Goal: Information Seeking & Learning: Check status

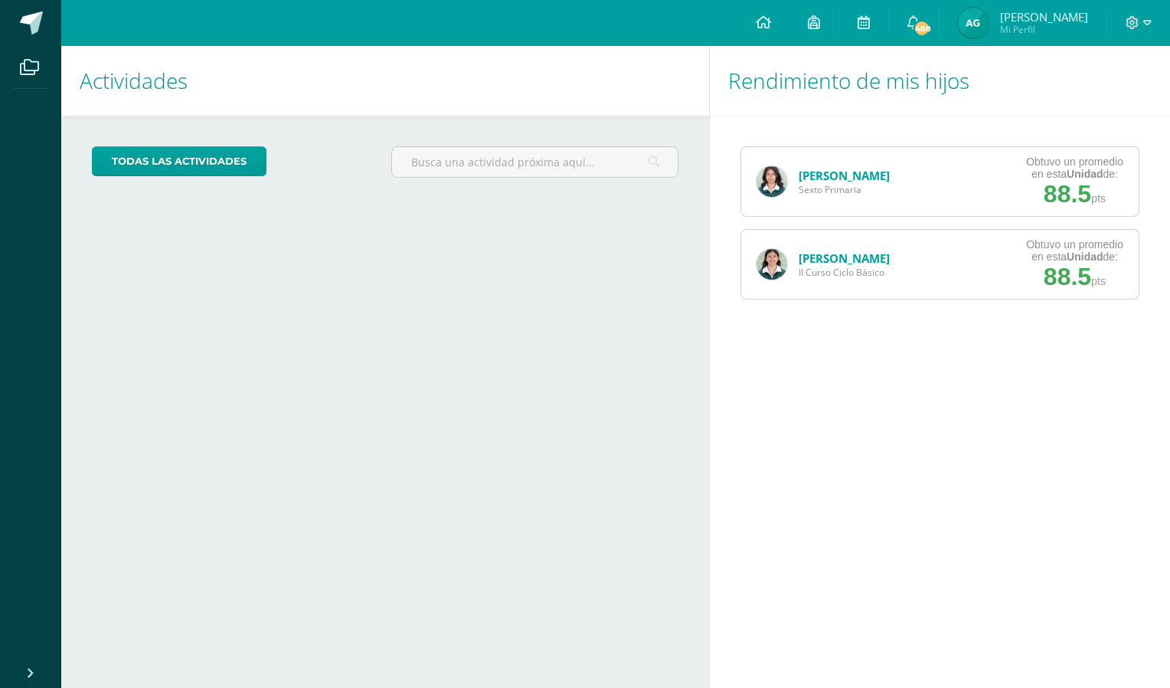
click at [988, 35] on img at bounding box center [973, 23] width 31 height 31
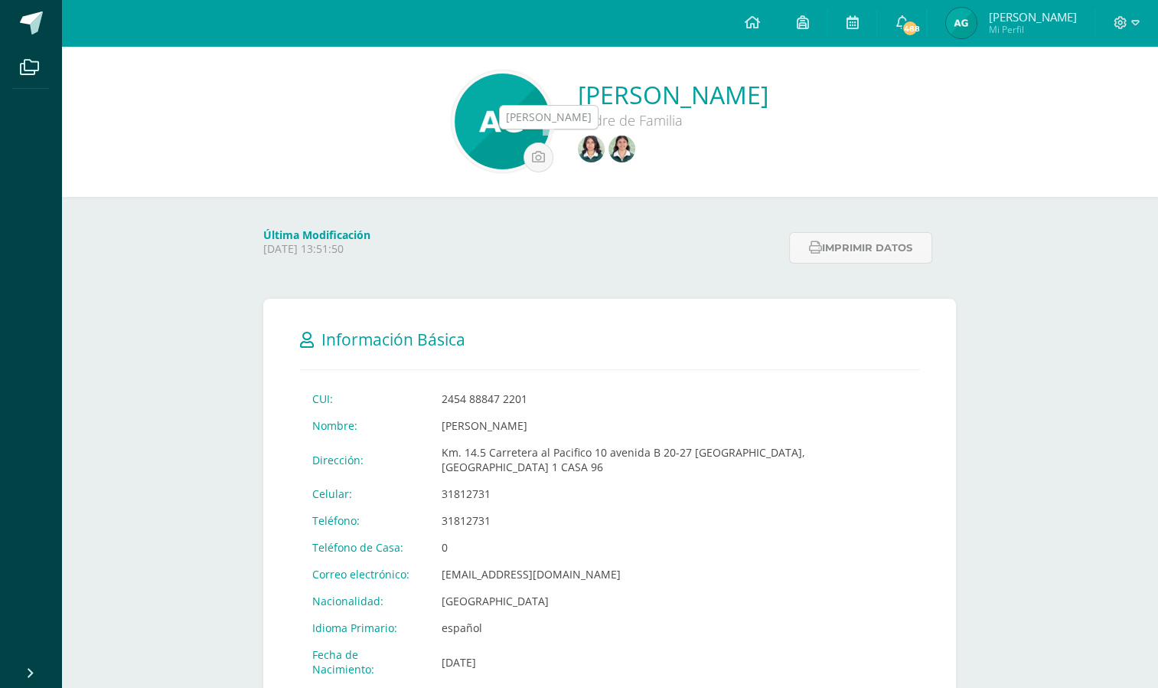
click at [609, 149] on img at bounding box center [622, 149] width 27 height 27
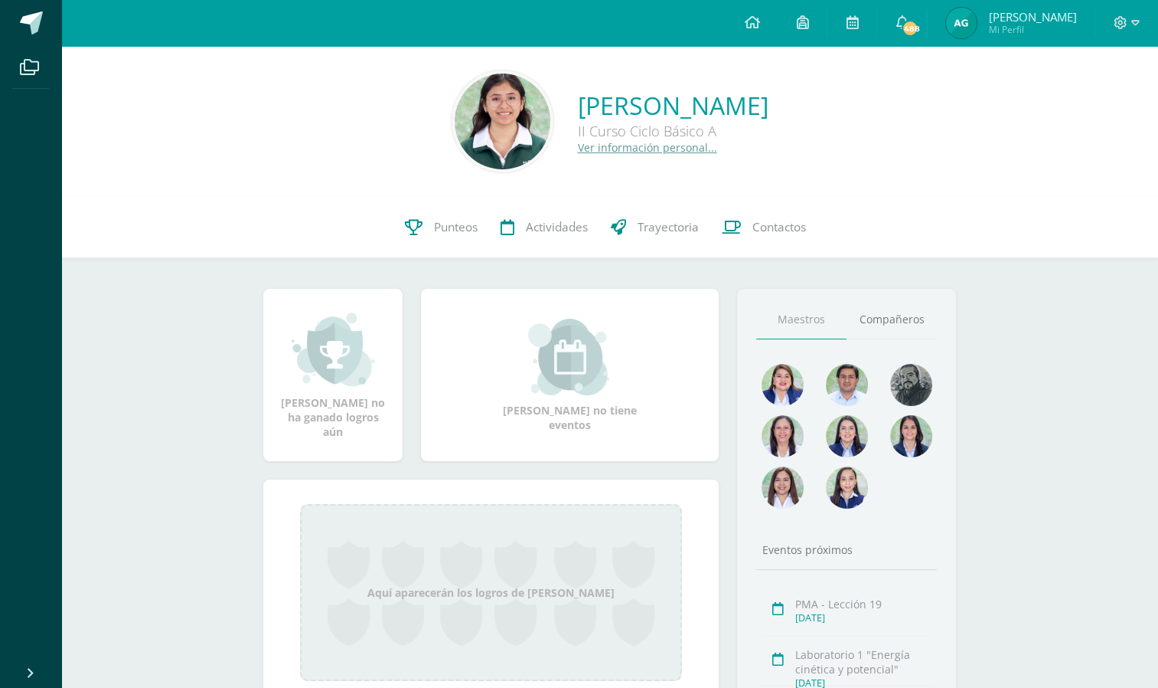
click at [446, 232] on span "Punteos" at bounding box center [456, 227] width 44 height 16
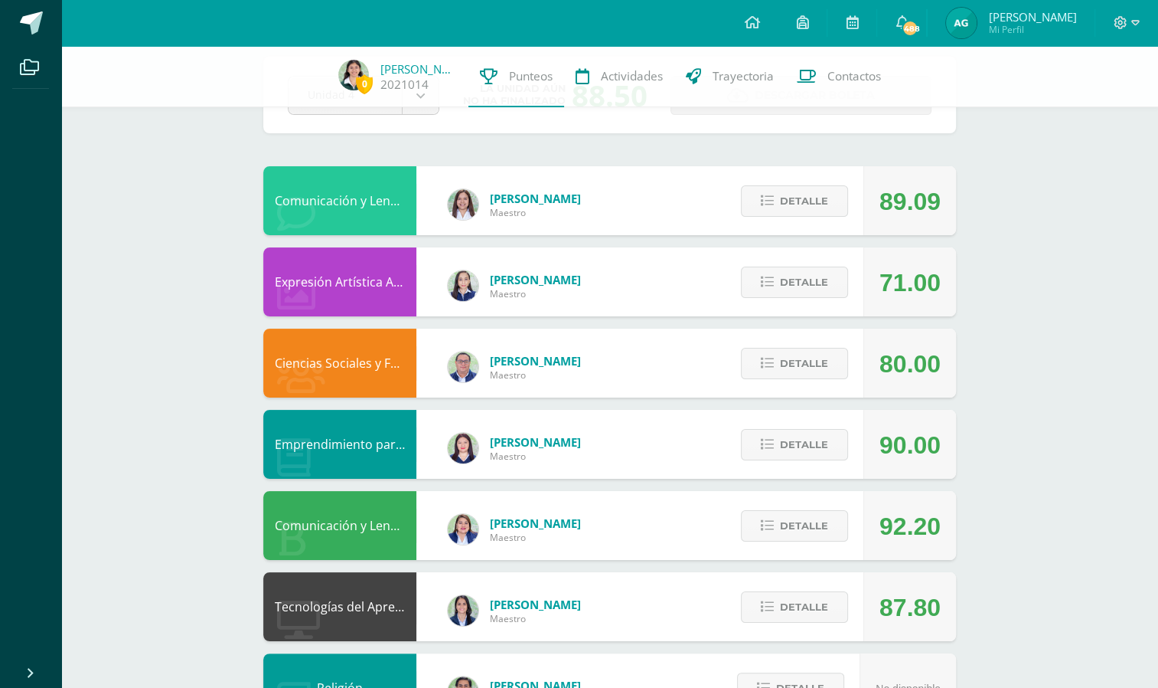
scroll to position [76, 0]
click at [821, 288] on span "Detalle" at bounding box center [804, 281] width 48 height 28
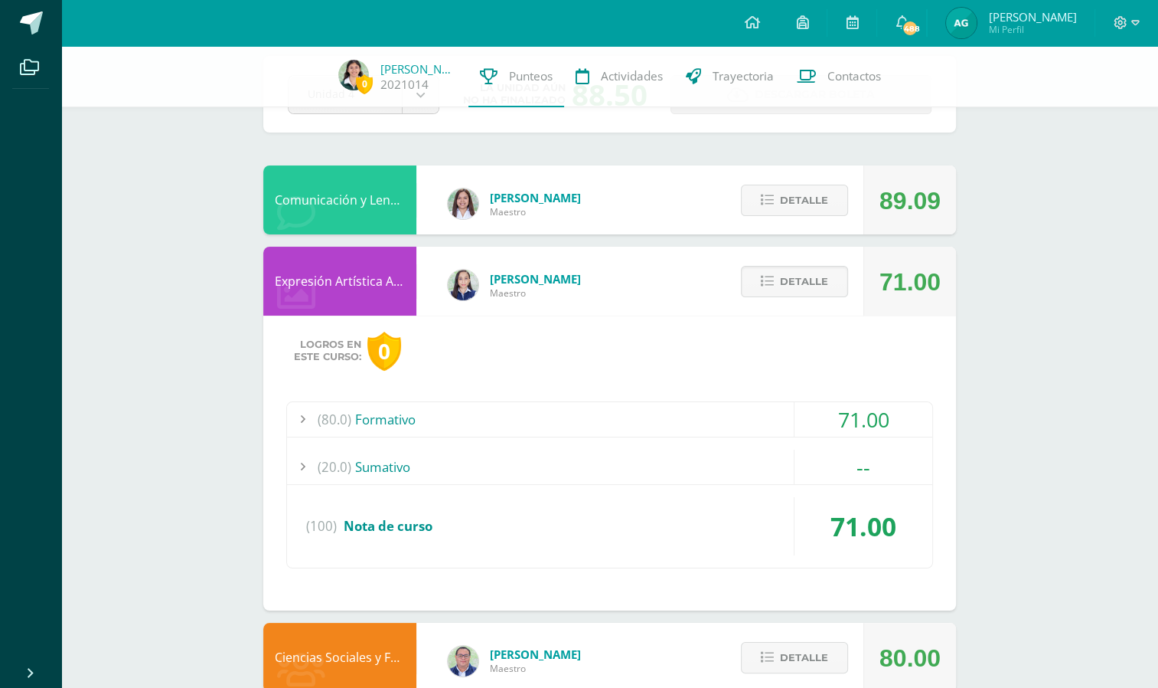
click at [636, 417] on div "(80.0) Formativo" at bounding box center [609, 419] width 645 height 34
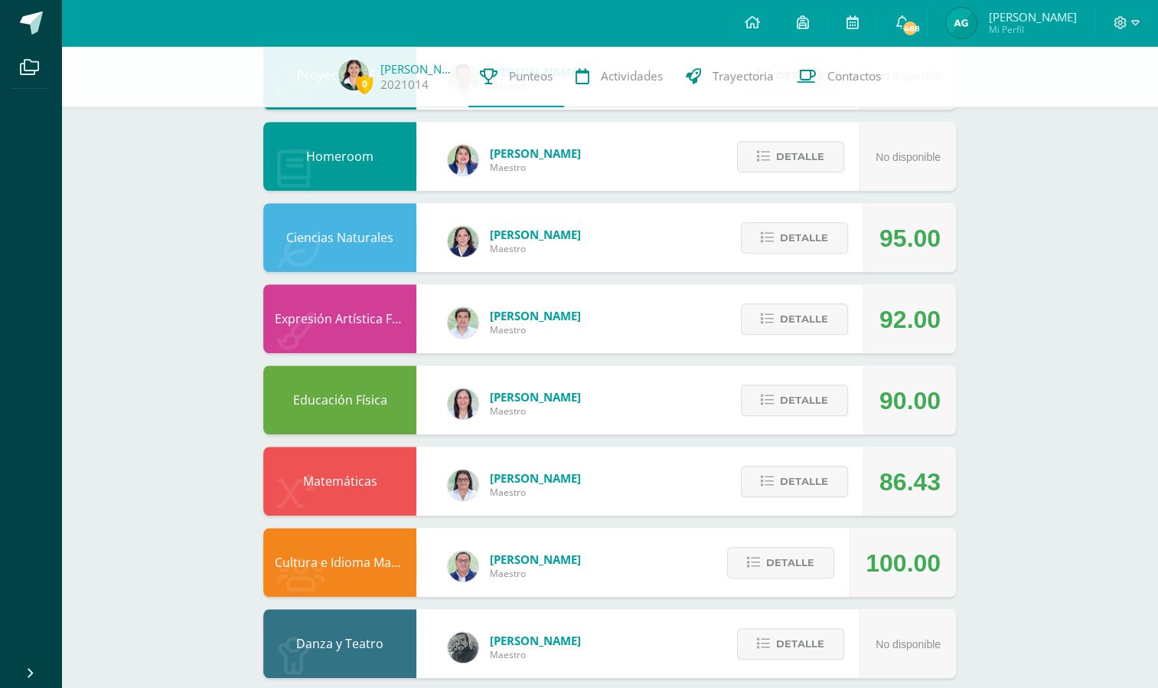
scroll to position [1228, 0]
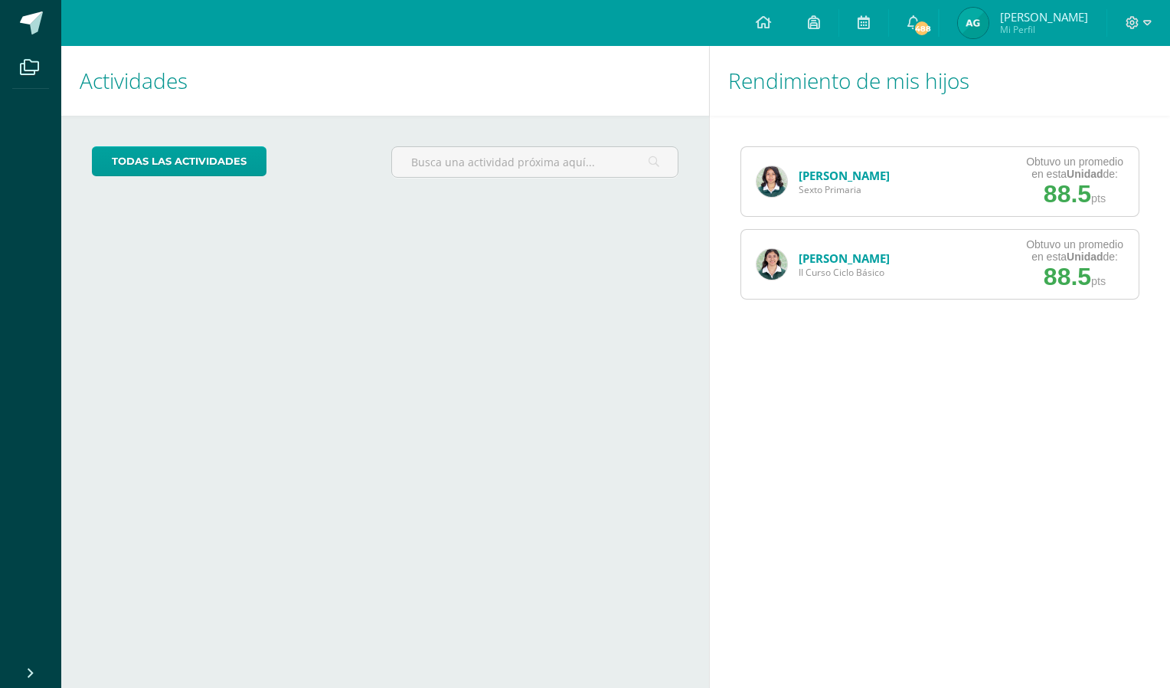
click at [988, 15] on img at bounding box center [973, 23] width 31 height 31
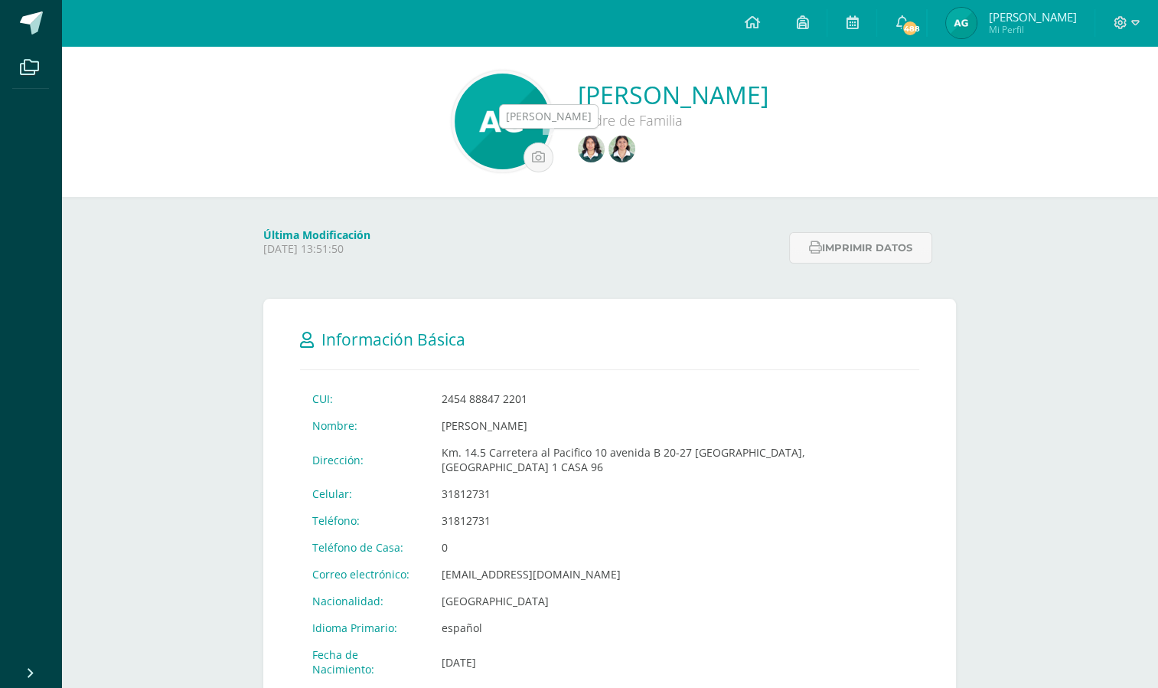
click at [609, 149] on img at bounding box center [622, 149] width 27 height 27
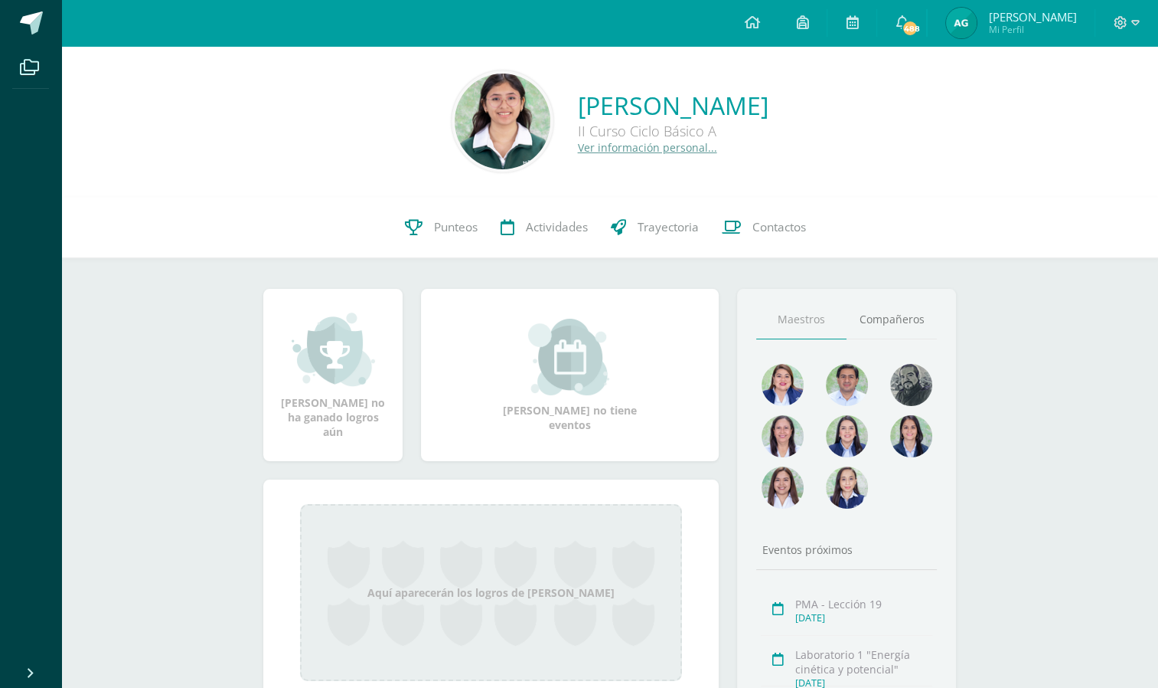
click at [491, 118] on img at bounding box center [503, 121] width 96 height 96
click at [455, 121] on img at bounding box center [503, 121] width 96 height 96
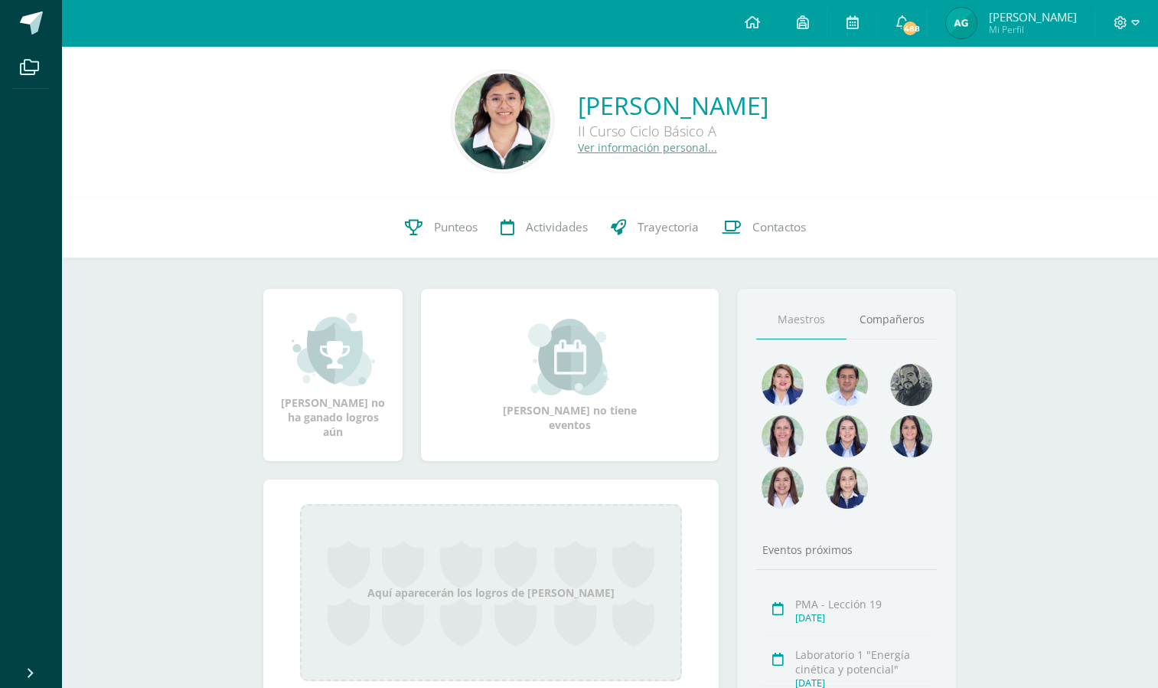
click at [455, 121] on img at bounding box center [503, 121] width 96 height 96
